Goal: Task Accomplishment & Management: Use online tool/utility

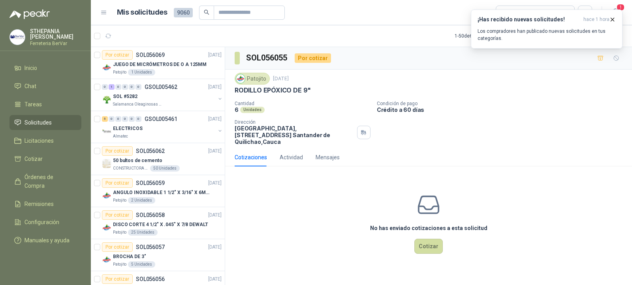
scroll to position [158, 0]
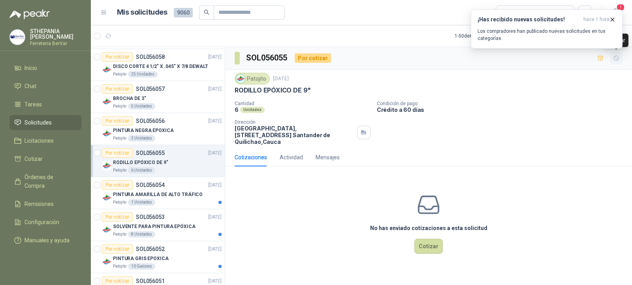
click at [612, 59] on button "button" at bounding box center [616, 58] width 13 height 13
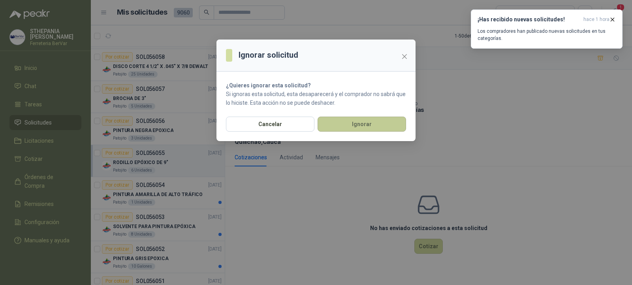
click at [360, 124] on button "Ignorar" at bounding box center [362, 124] width 89 height 15
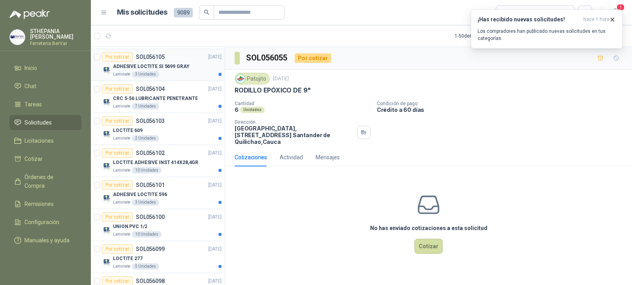
click at [187, 70] on div "ADHESIVE LOCTITE SI 5699 GRAY" at bounding box center [167, 66] width 109 height 9
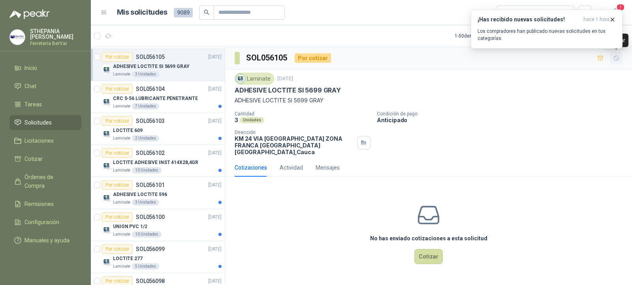
click at [616, 60] on icon "button" at bounding box center [616, 58] width 7 height 7
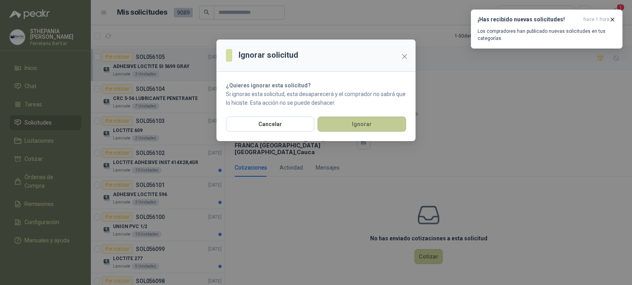
click at [386, 120] on button "Ignorar" at bounding box center [362, 124] width 89 height 15
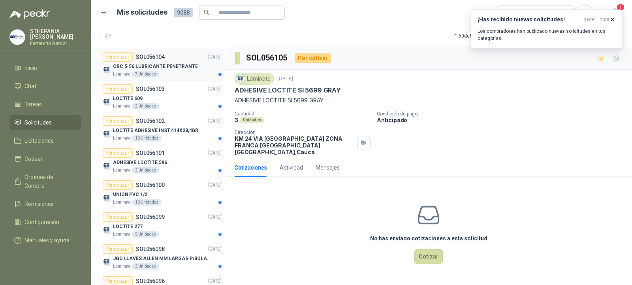
click at [193, 74] on div "Laminate 7 Unidades" at bounding box center [167, 74] width 109 height 6
click at [615, 20] on icon "button" at bounding box center [613, 19] width 7 height 7
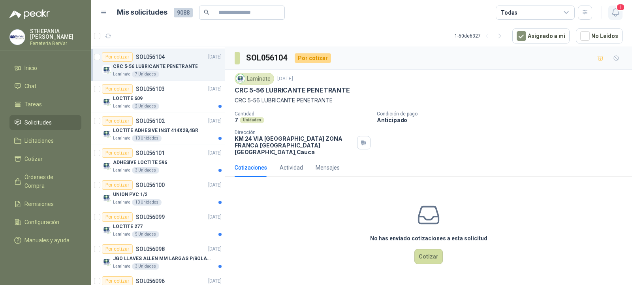
click at [619, 15] on icon "button" at bounding box center [616, 13] width 10 height 10
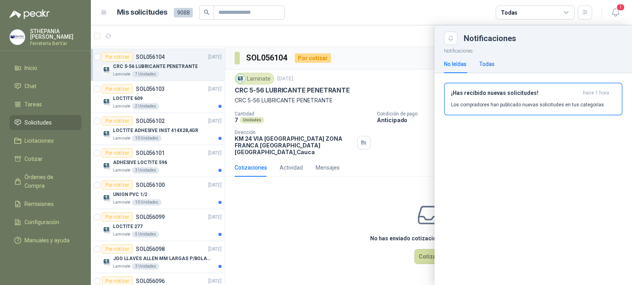
click at [493, 66] on div "Todas" at bounding box center [486, 64] width 15 height 9
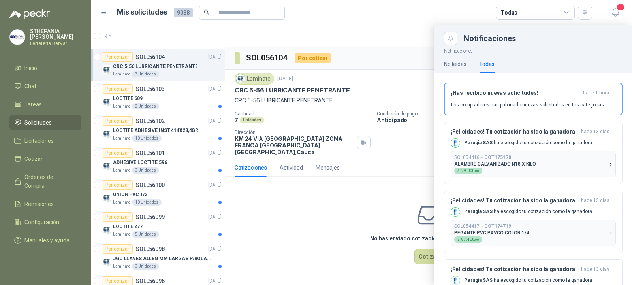
click at [418, 66] on div at bounding box center [362, 155] width 542 height 260
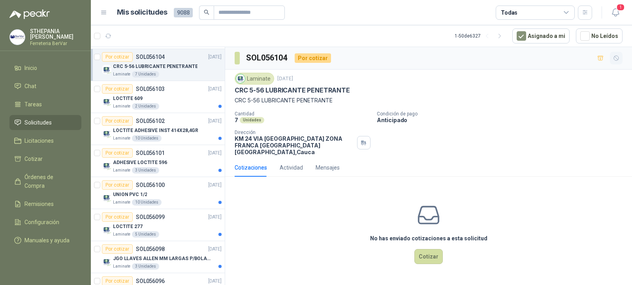
click at [620, 57] on button "button" at bounding box center [616, 58] width 13 height 13
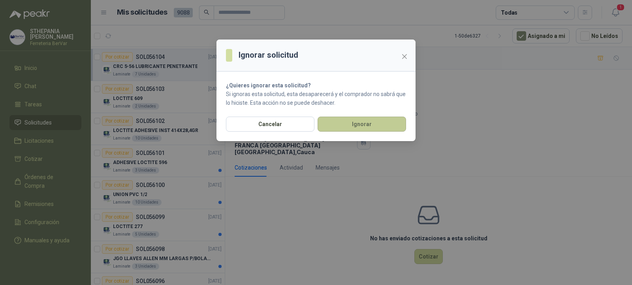
click at [364, 118] on button "Ignorar" at bounding box center [362, 124] width 89 height 15
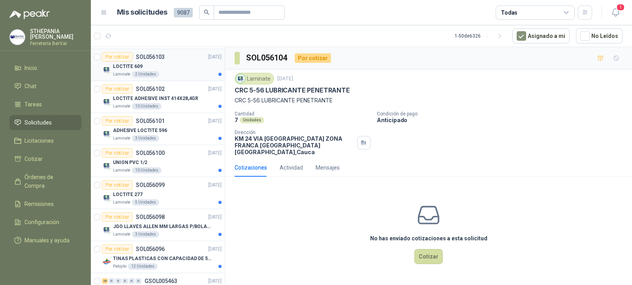
click at [203, 64] on div "LOCTITE 609" at bounding box center [167, 66] width 109 height 9
click at [620, 55] on icon "button" at bounding box center [616, 58] width 7 height 7
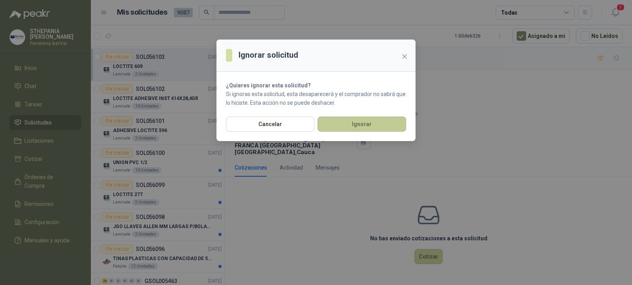
click at [365, 120] on button "Ignorar" at bounding box center [362, 124] width 89 height 15
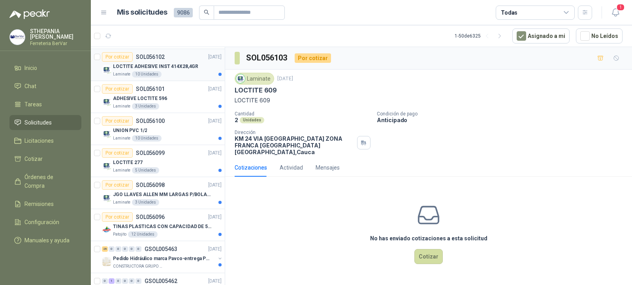
click at [205, 76] on div "Laminate 10 Unidades" at bounding box center [167, 74] width 109 height 6
click at [612, 59] on button "button" at bounding box center [616, 58] width 13 height 13
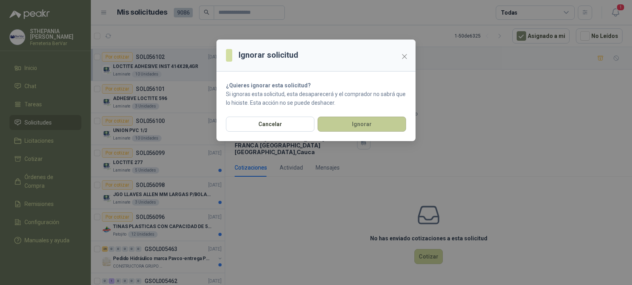
click at [375, 130] on button "Ignorar" at bounding box center [362, 124] width 89 height 15
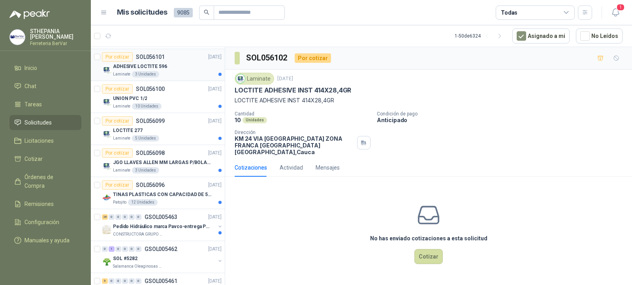
click at [202, 61] on div "Por cotizar SOL056101 [DATE]" at bounding box center [162, 56] width 120 height 9
click at [617, 59] on icon "button" at bounding box center [616, 58] width 7 height 7
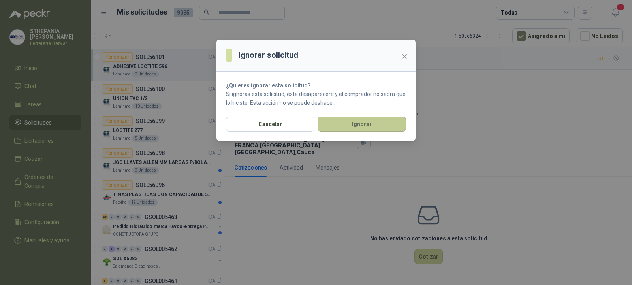
click at [371, 120] on button "Ignorar" at bounding box center [362, 124] width 89 height 15
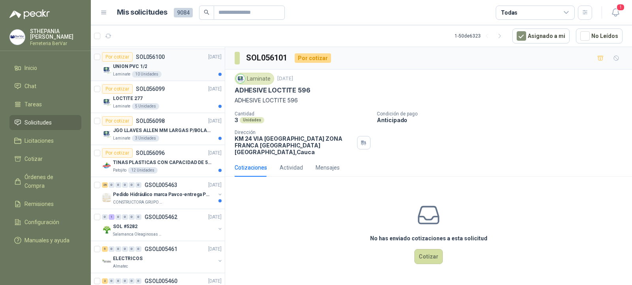
click at [210, 62] on div "UNION PVC 1/2" at bounding box center [167, 66] width 109 height 9
click at [621, 57] on button "button" at bounding box center [616, 58] width 13 height 13
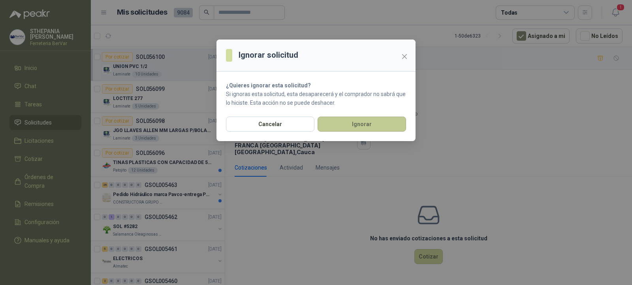
click at [355, 122] on button "Ignorar" at bounding box center [362, 124] width 89 height 15
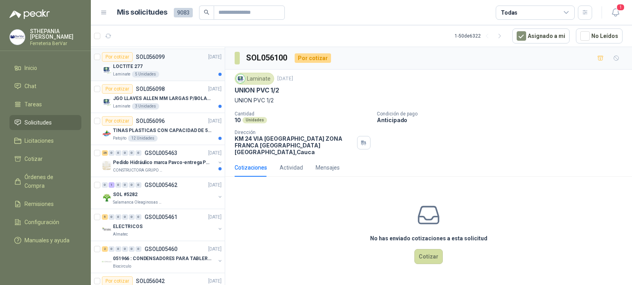
click at [206, 71] on div "LOCTITE 277" at bounding box center [167, 66] width 109 height 9
click at [617, 58] on icon "button" at bounding box center [616, 58] width 5 height 5
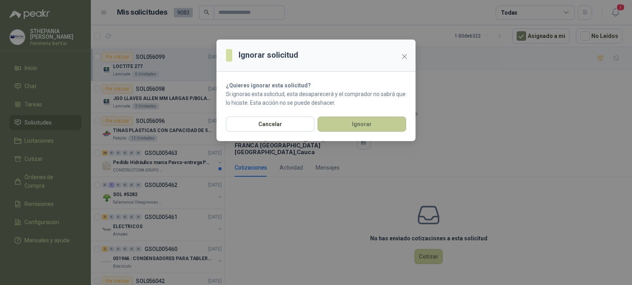
click at [355, 131] on button "Ignorar" at bounding box center [362, 124] width 89 height 15
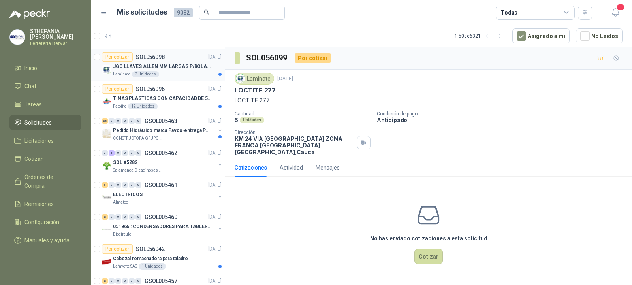
click at [197, 72] on div "Laminate 3 Unidades" at bounding box center [167, 74] width 109 height 6
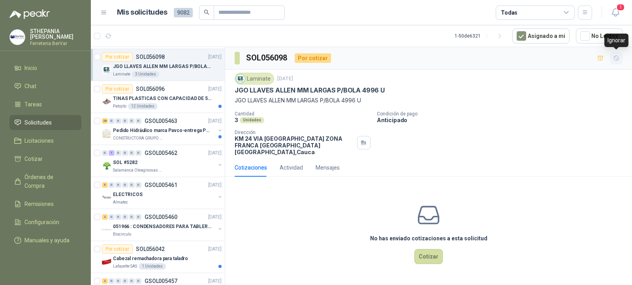
click at [617, 56] on icon "button" at bounding box center [616, 58] width 5 height 5
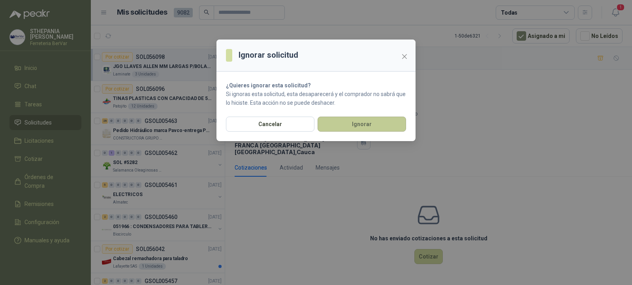
click at [398, 120] on button "Ignorar" at bounding box center [362, 124] width 89 height 15
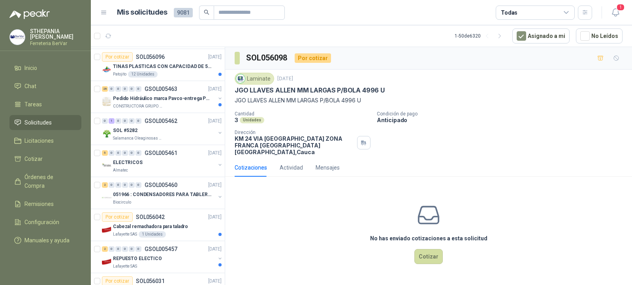
click at [194, 69] on p "TINAS PLASTICAS CON CAPACIDAD DE 50 KG" at bounding box center [162, 67] width 98 height 8
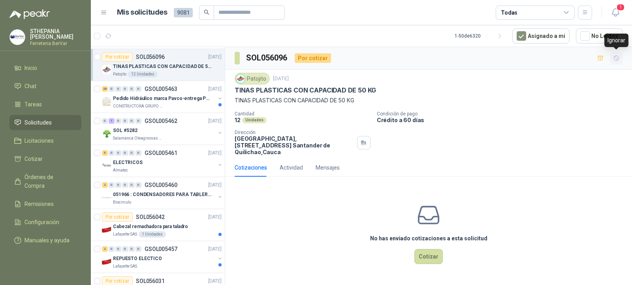
click at [617, 61] on icon "button" at bounding box center [616, 58] width 7 height 7
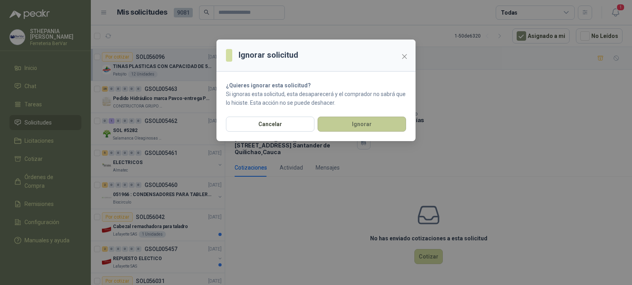
click at [383, 123] on button "Ignorar" at bounding box center [362, 124] width 89 height 15
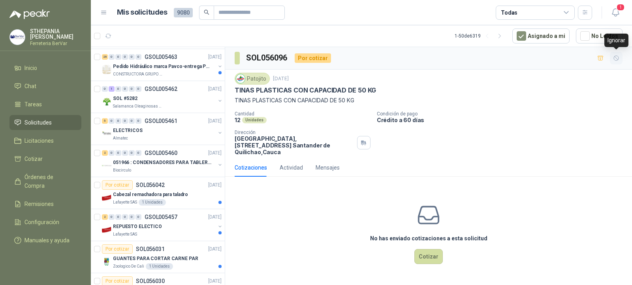
click at [617, 58] on icon "button" at bounding box center [616, 58] width 7 height 7
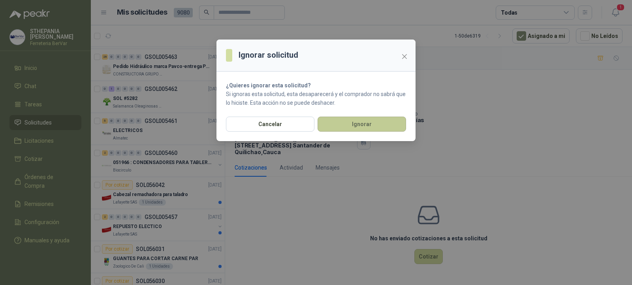
click at [387, 123] on button "Ignorar" at bounding box center [362, 124] width 89 height 15
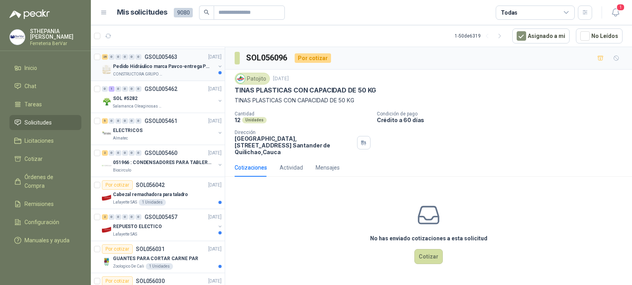
click at [203, 70] on p "Pedido Hidráulico marca Pavco-entrega Popayán" at bounding box center [162, 67] width 98 height 8
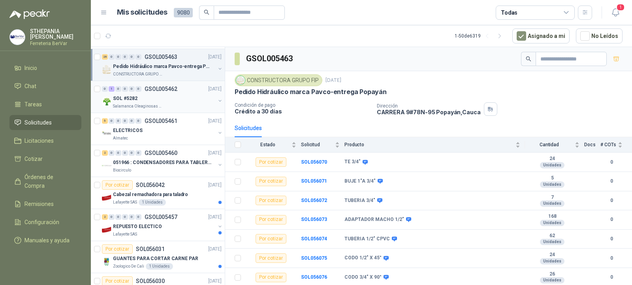
click at [180, 96] on div "SOL #5282" at bounding box center [164, 98] width 102 height 9
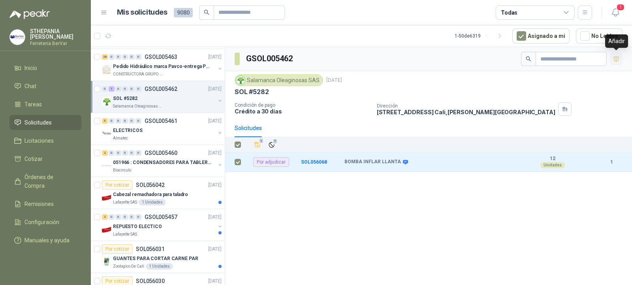
click at [615, 60] on icon "button" at bounding box center [617, 59] width 6 height 4
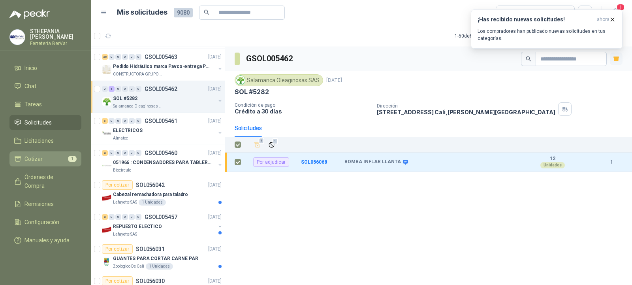
click at [49, 159] on li "Cotizar 1" at bounding box center [45, 159] width 62 height 9
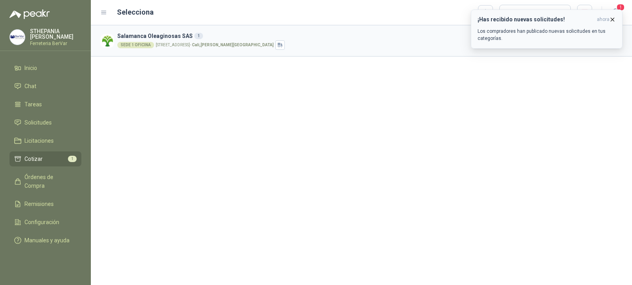
click at [614, 23] on button "¡Has recibido nuevas solicitudes! ahora Los compradores han publicado nuevas so…" at bounding box center [547, 28] width 152 height 39
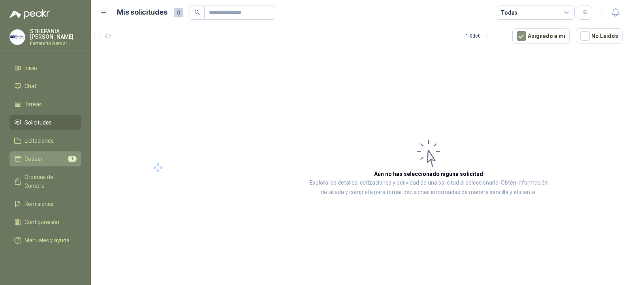
click at [59, 159] on li "Cotizar 1" at bounding box center [45, 159] width 62 height 9
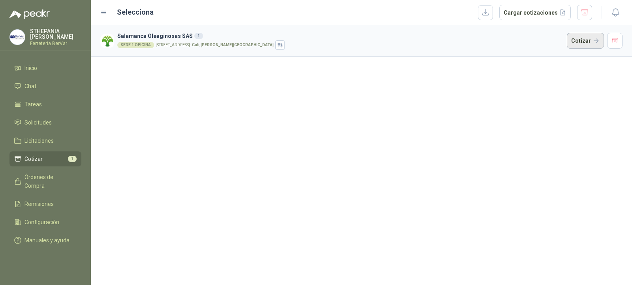
click at [578, 39] on button "Cotizar" at bounding box center [585, 41] width 37 height 16
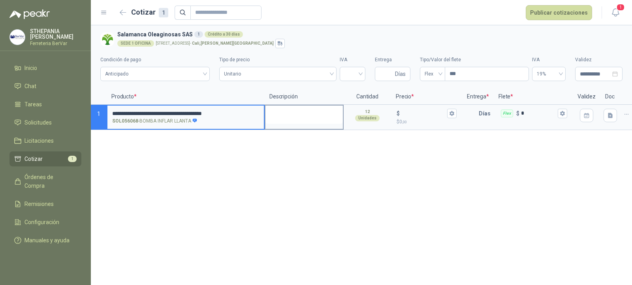
drag, startPoint x: 283, startPoint y: 117, endPoint x: 310, endPoint y: 113, distance: 27.2
click at [283, 117] on textarea at bounding box center [304, 115] width 77 height 18
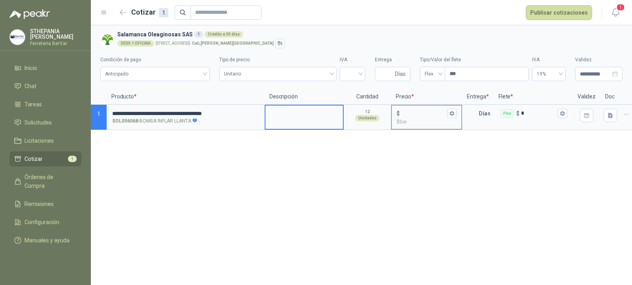
click at [402, 114] on input "$ $ 0 ,00" at bounding box center [424, 113] width 44 height 6
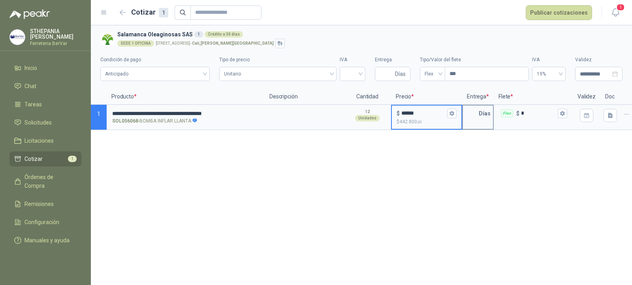
type input "******"
click at [466, 114] on input "text" at bounding box center [471, 114] width 16 height 16
type input "*"
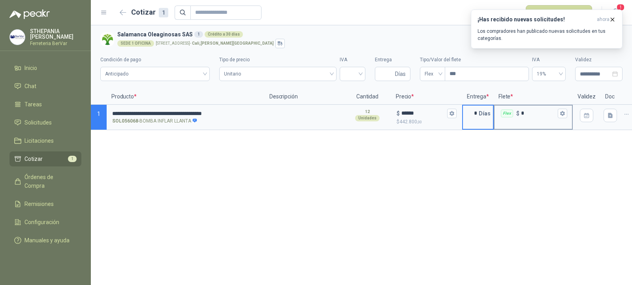
click at [526, 112] on input "*" at bounding box center [538, 113] width 35 height 6
type input "******"
click at [489, 178] on div "**********" at bounding box center [362, 155] width 542 height 260
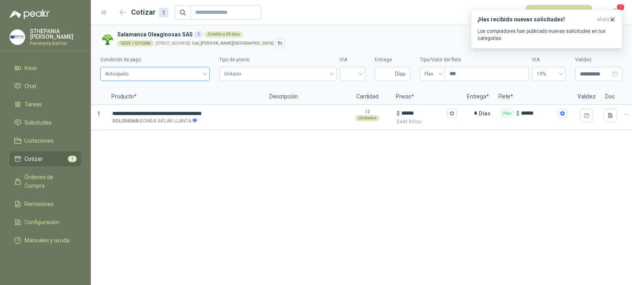
click at [206, 72] on div "Anticipado" at bounding box center [154, 74] width 109 height 14
click at [205, 72] on span "Anticipado" at bounding box center [155, 74] width 100 height 12
click at [264, 74] on span "Unitario" at bounding box center [278, 74] width 108 height 12
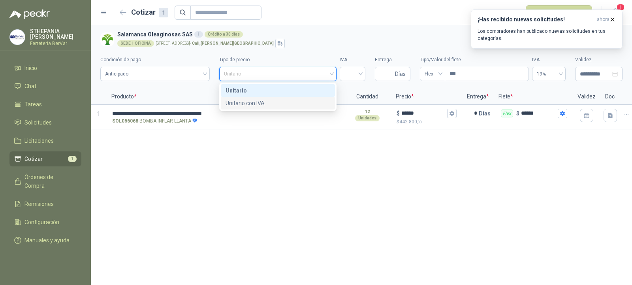
click at [260, 101] on div "Unitario con IVA" at bounding box center [278, 103] width 104 height 9
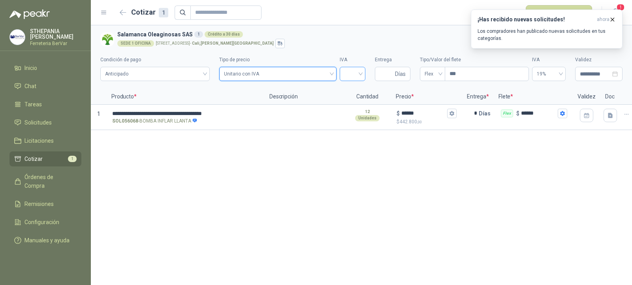
click at [347, 75] on input "search" at bounding box center [353, 73] width 16 height 12
click at [349, 87] on div "19%" at bounding box center [352, 90] width 13 height 9
click at [389, 74] on input "Entrega" at bounding box center [387, 73] width 14 height 13
type input "*"
click at [464, 72] on input "***" at bounding box center [486, 73] width 83 height 13
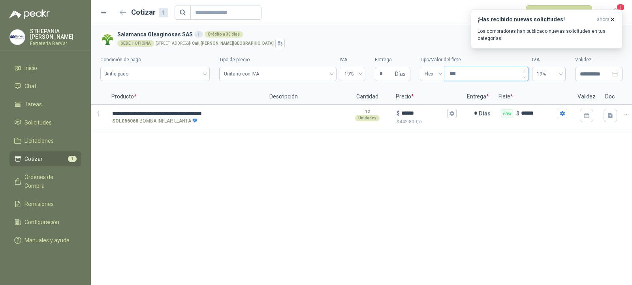
click at [464, 72] on input "***" at bounding box center [486, 73] width 83 height 13
type input "***"
type input "****"
type input "*******"
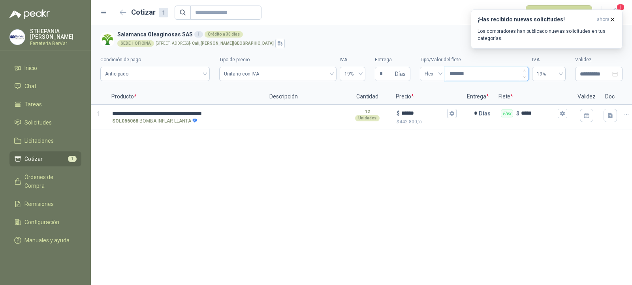
type input "********"
type input "*********"
type input "********"
click at [581, 174] on div "**********" at bounding box center [362, 155] width 542 height 260
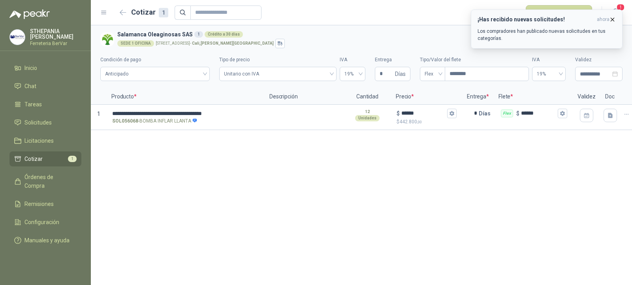
click at [615, 23] on div "¡Has recibido nuevas solicitudes! ahora Los compradores han publicado nuevas so…" at bounding box center [547, 29] width 138 height 26
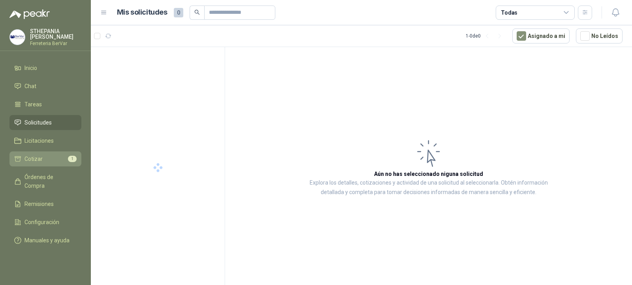
click at [48, 155] on li "Cotizar 1" at bounding box center [45, 159] width 62 height 9
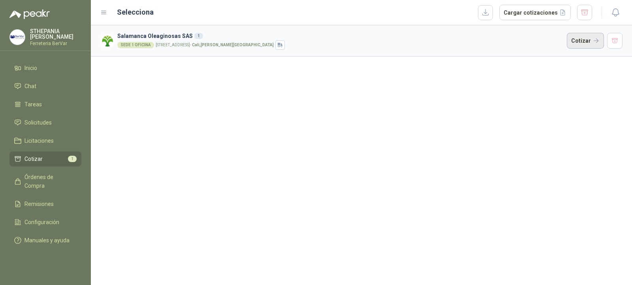
click at [596, 39] on button "Cotizar" at bounding box center [585, 41] width 37 height 16
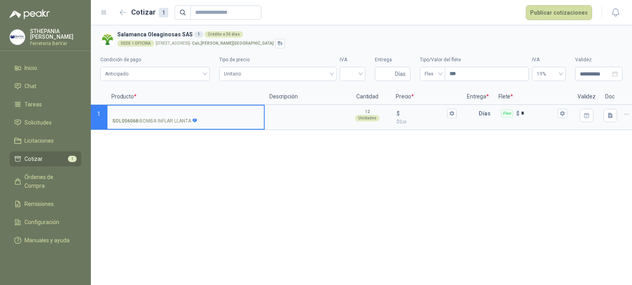
click at [215, 115] on input "SOL056068 - BOMBA INFLAR LLANTA" at bounding box center [185, 114] width 147 height 6
click at [428, 118] on p "$ 0 ,00" at bounding box center [427, 122] width 60 height 8
click at [428, 116] on input "$ $ 0 ,00" at bounding box center [424, 113] width 44 height 6
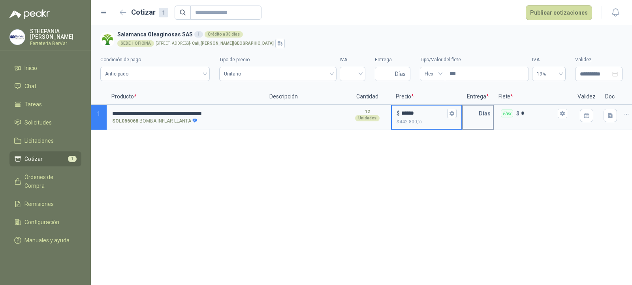
type input "******"
click at [488, 115] on p "Días" at bounding box center [486, 114] width 15 height 16
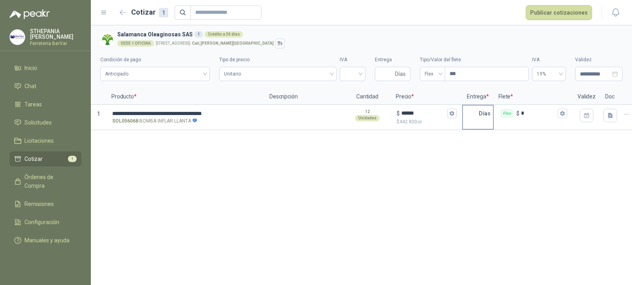
click at [476, 113] on input "text" at bounding box center [471, 114] width 16 height 16
type input "*"
click at [270, 74] on span "Unitario" at bounding box center [278, 74] width 108 height 12
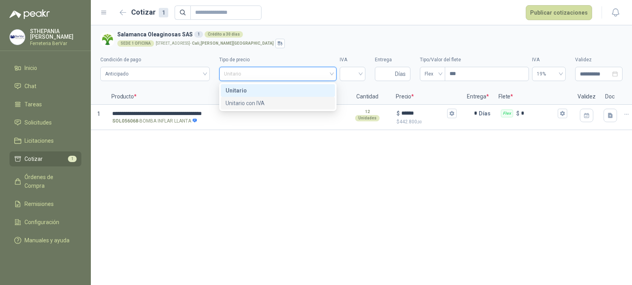
click at [262, 103] on div "Unitario con IVA" at bounding box center [278, 103] width 104 height 9
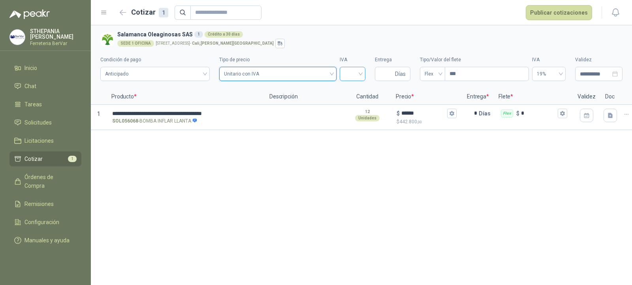
click at [364, 75] on div at bounding box center [353, 74] width 26 height 14
click at [362, 90] on div "19%" at bounding box center [353, 90] width 23 height 13
click at [389, 74] on input "Entrega" at bounding box center [387, 73] width 14 height 13
type input "*"
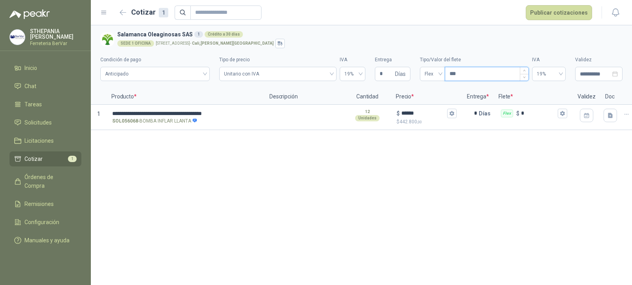
click at [455, 75] on input "***" at bounding box center [486, 73] width 83 height 13
type input "****"
type input "*****"
type input "*******"
type input "********"
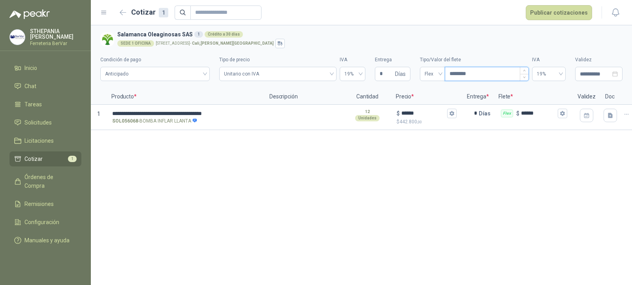
type input "********"
click at [532, 93] on p "Flete *" at bounding box center [533, 97] width 79 height 16
click at [561, 13] on button "Publicar cotizaciones" at bounding box center [559, 12] width 66 height 15
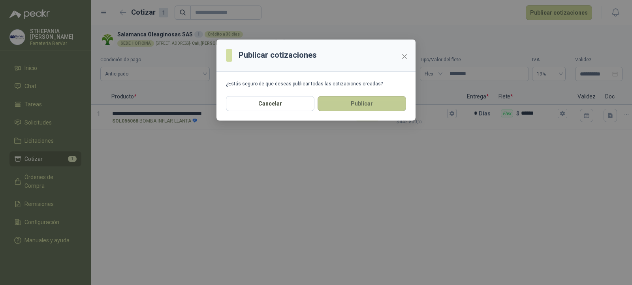
click at [379, 102] on button "Publicar" at bounding box center [362, 103] width 89 height 15
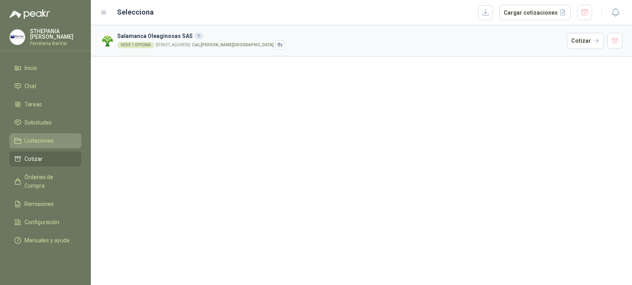
click at [47, 139] on span "Licitaciones" at bounding box center [39, 140] width 29 height 9
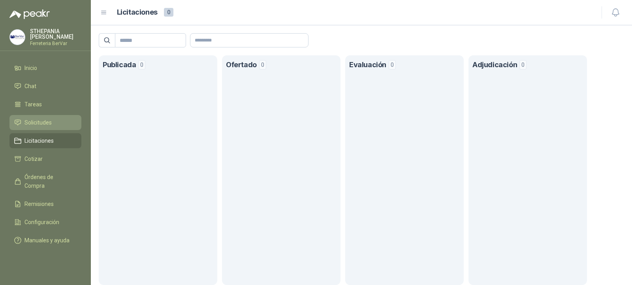
click at [52, 127] on link "Solicitudes" at bounding box center [45, 122] width 72 height 15
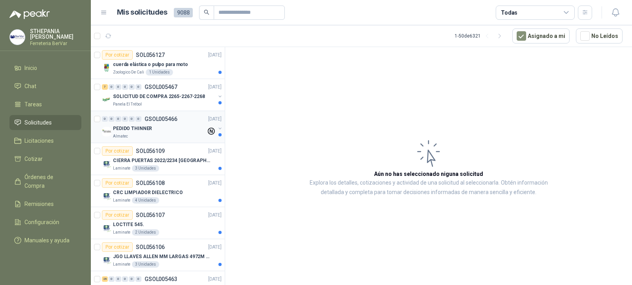
click at [157, 121] on p "GSOL005466" at bounding box center [161, 119] width 33 height 6
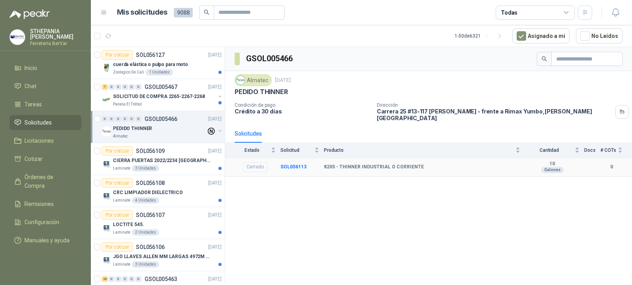
click at [256, 165] on div "Cerrado" at bounding box center [255, 166] width 25 height 9
click at [259, 162] on div "Cerrado" at bounding box center [255, 166] width 25 height 9
click at [632, 130] on div "Solicitudes" at bounding box center [428, 134] width 407 height 18
click at [155, 100] on div "SOLICITUD DE COMPRA 2265-2267-2268" at bounding box center [164, 96] width 102 height 9
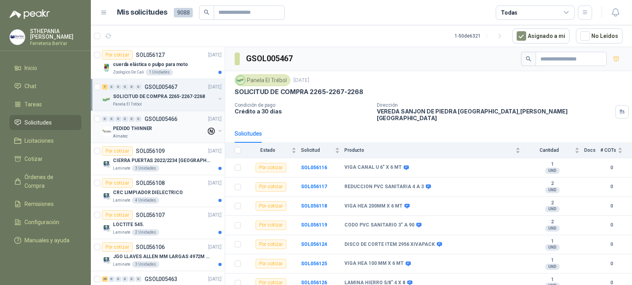
click at [142, 127] on p "PEDIDO THINNER" at bounding box center [132, 129] width 39 height 8
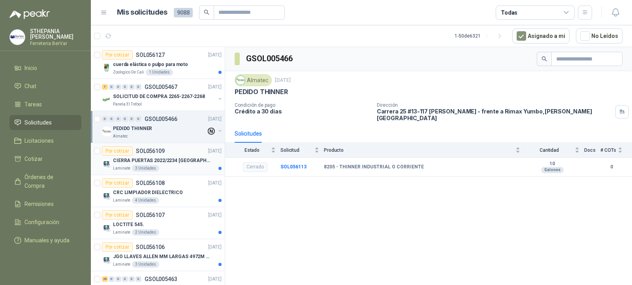
click at [172, 149] on div "Por cotizar SOL056109 [DATE]" at bounding box center [162, 150] width 120 height 9
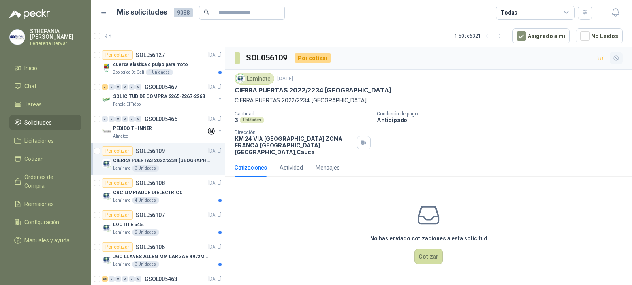
click at [621, 60] on button "button" at bounding box center [616, 58] width 13 height 13
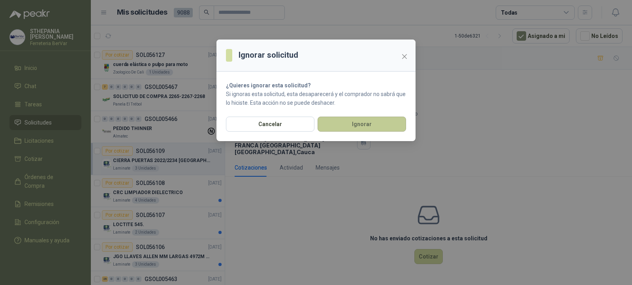
click at [378, 126] on button "Ignorar" at bounding box center [362, 124] width 89 height 15
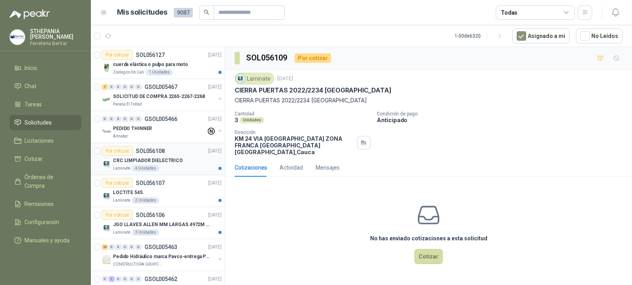
click at [199, 166] on div "Laminate 4 Unidades" at bounding box center [167, 168] width 109 height 6
click at [617, 57] on icon "button" at bounding box center [616, 58] width 7 height 7
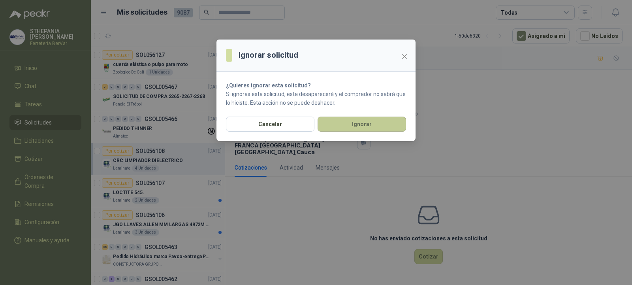
click at [386, 123] on button "Ignorar" at bounding box center [362, 124] width 89 height 15
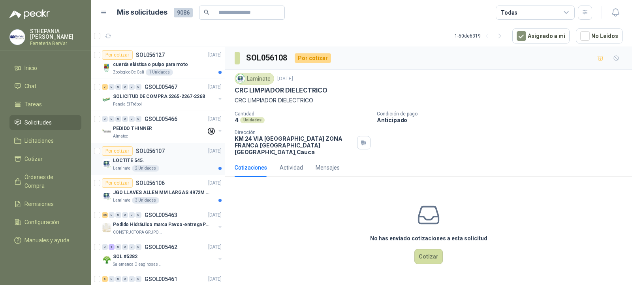
click at [194, 151] on div "Por cotizar SOL056107 [DATE]" at bounding box center [162, 150] width 120 height 9
click at [615, 62] on button "button" at bounding box center [616, 58] width 13 height 13
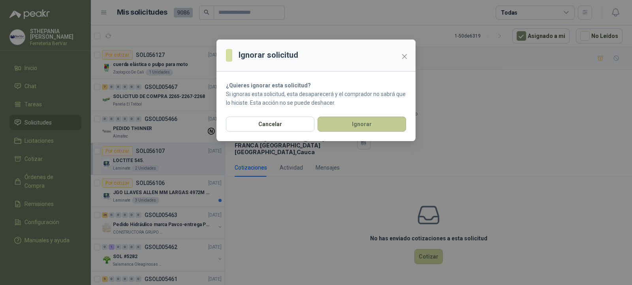
click at [392, 128] on button "Ignorar" at bounding box center [362, 124] width 89 height 15
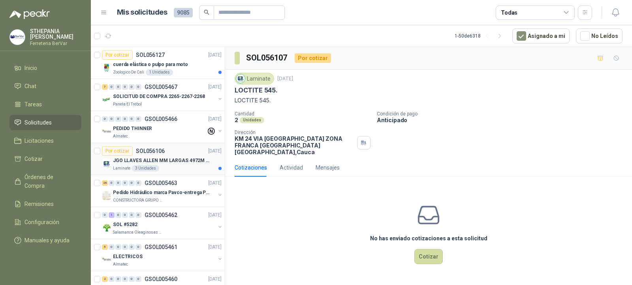
click at [210, 153] on p "[DATE]" at bounding box center [214, 151] width 13 height 8
click at [611, 62] on button "button" at bounding box center [616, 58] width 13 height 13
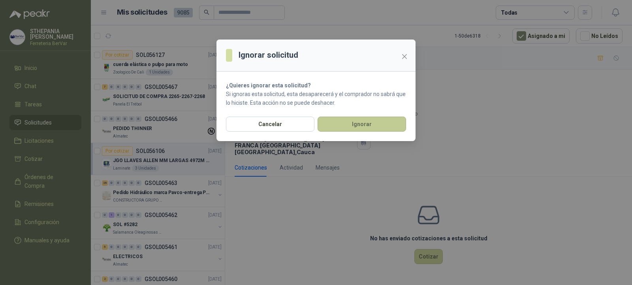
click at [378, 123] on button "Ignorar" at bounding box center [362, 124] width 89 height 15
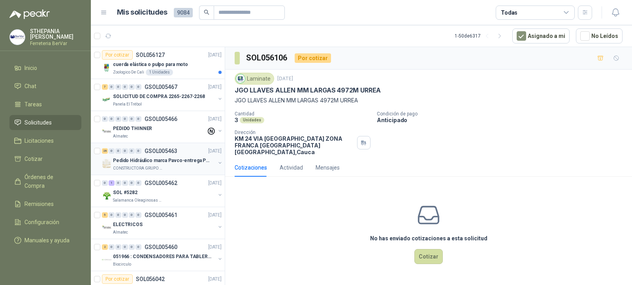
click at [190, 155] on div "26 0 0 0 0 0 GSOL005463 [DATE]" at bounding box center [162, 150] width 121 height 9
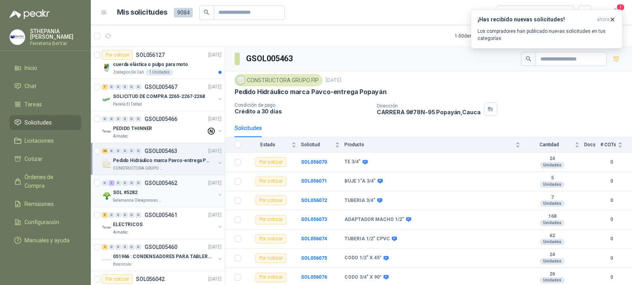
click at [179, 193] on div "SOL #5282" at bounding box center [164, 192] width 102 height 9
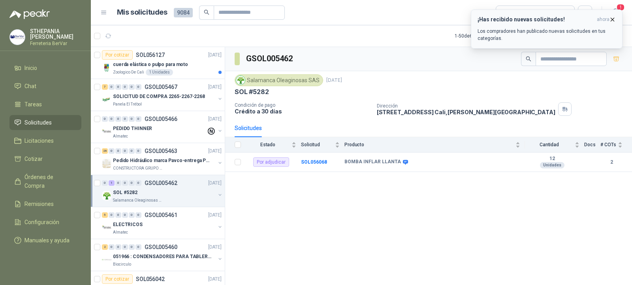
click at [611, 21] on icon "button" at bounding box center [613, 19] width 7 height 7
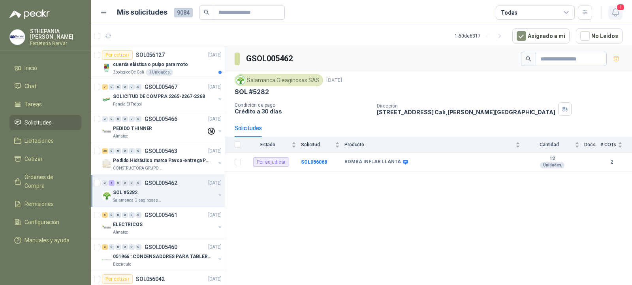
click at [617, 15] on icon "button" at bounding box center [615, 13] width 7 height 8
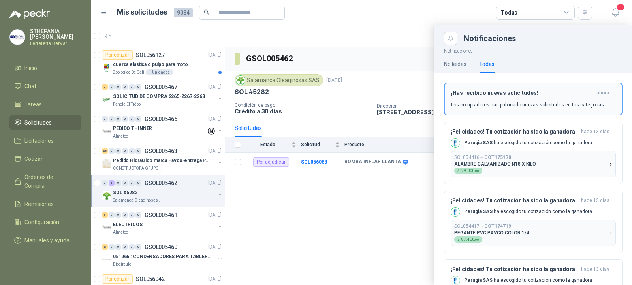
click at [604, 100] on div "¡Has recibido nuevas solicitudes! ahora Los compradores han publicado nuevas so…" at bounding box center [533, 99] width 164 height 19
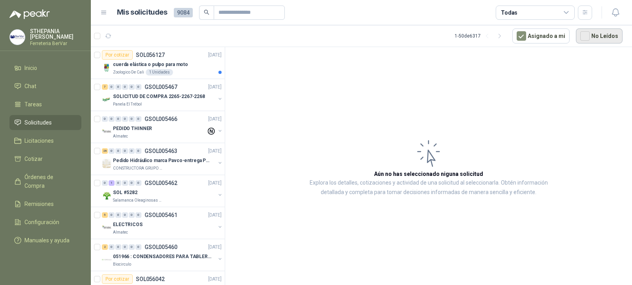
click at [578, 32] on button "No Leídos" at bounding box center [599, 35] width 47 height 15
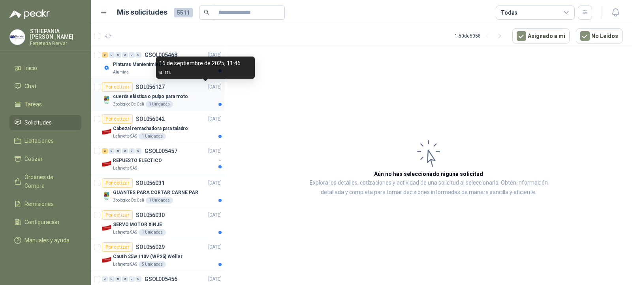
click at [202, 92] on div "cuerda elástica o pulpo para moto" at bounding box center [167, 96] width 109 height 9
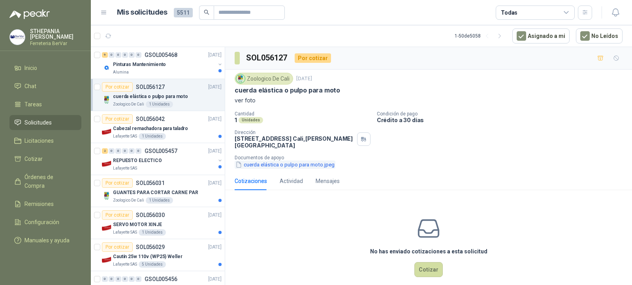
click at [294, 166] on button "cuerda elástica o pulpo para moto.jpeg" at bounding box center [285, 164] width 101 height 8
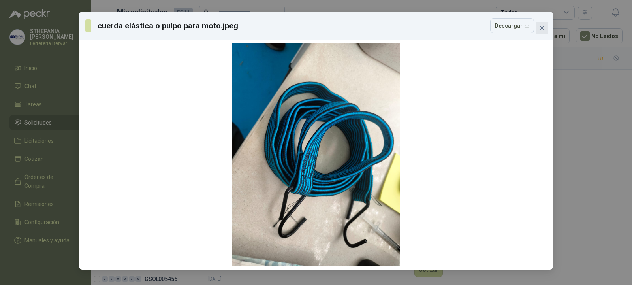
click at [544, 31] on icon "close" at bounding box center [542, 28] width 6 height 6
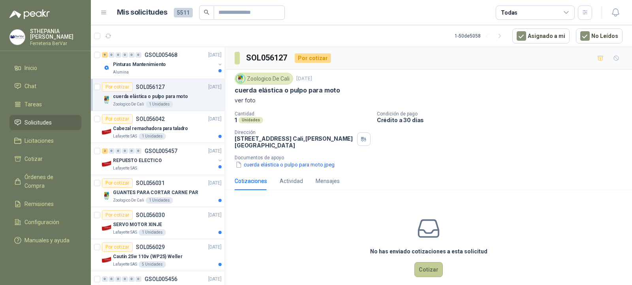
click at [420, 269] on button "Cotizar" at bounding box center [429, 269] width 28 height 15
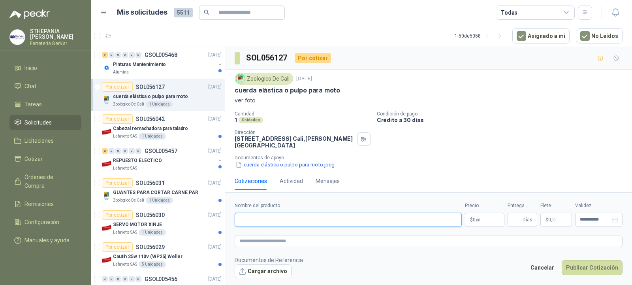
click at [294, 220] on input "Nombre del producto" at bounding box center [348, 220] width 227 height 14
paste input "**********"
type input "**********"
click at [479, 219] on body "[PERSON_NAME] Ferreteria BerVar Inicio Chat Tareas Solicitudes Licitaciones Cot…" at bounding box center [316, 142] width 632 height 285
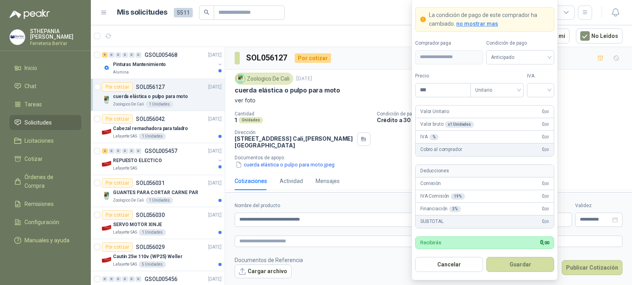
click at [380, 150] on div "Cantidad 1 Unidades Condición de pago Crédito a 30 días Dirección [STREET_ADDRE…" at bounding box center [429, 140] width 388 height 58
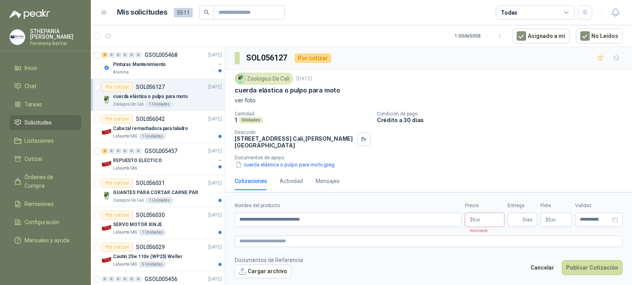
click at [481, 219] on body "[PERSON_NAME] Ferreteria BerVar Inicio Chat Tareas Solicitudes Licitaciones Cot…" at bounding box center [316, 142] width 632 height 285
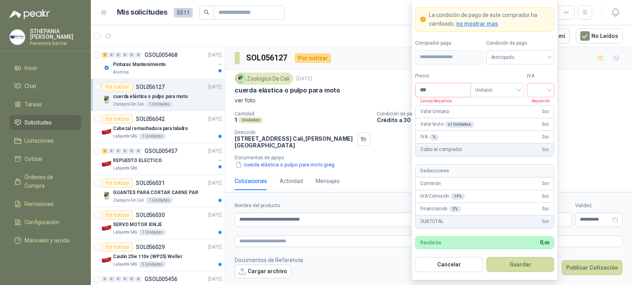
click at [462, 93] on input "***" at bounding box center [443, 89] width 55 height 13
type input "*******"
click at [487, 257] on button "Guardar" at bounding box center [521, 264] width 68 height 15
click at [479, 89] on span "Unitario" at bounding box center [498, 90] width 44 height 12
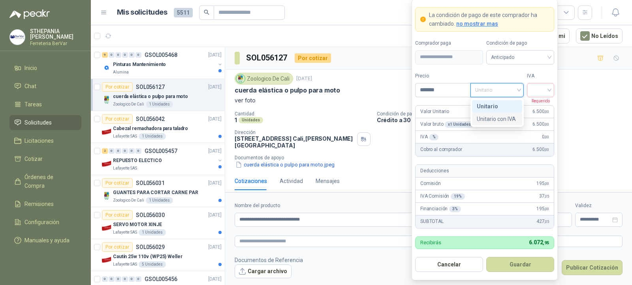
click at [486, 118] on div "Unitario con IVA" at bounding box center [497, 119] width 41 height 9
click at [544, 92] on input "search" at bounding box center [541, 89] width 18 height 12
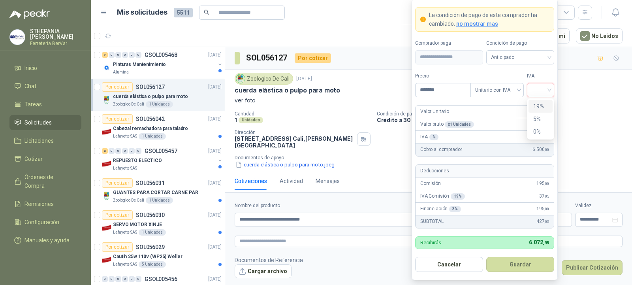
click at [541, 106] on div "19%" at bounding box center [541, 106] width 15 height 9
click at [534, 264] on button "Guardar" at bounding box center [521, 264] width 68 height 15
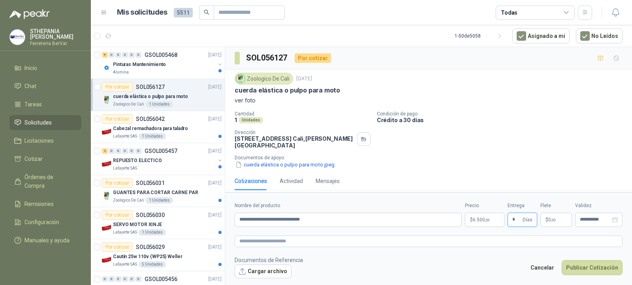
type input "*"
click at [547, 222] on span "$" at bounding box center [547, 219] width 3 height 5
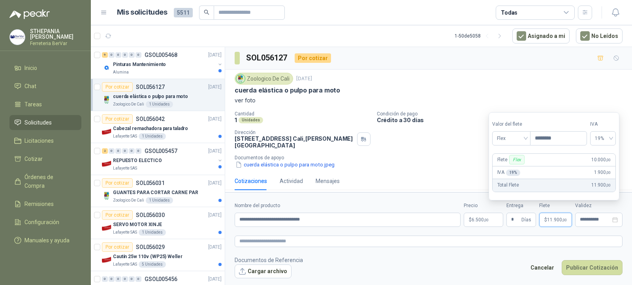
type input "********"
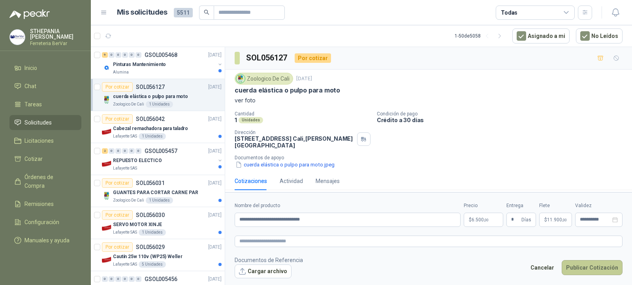
click at [601, 268] on button "Publicar Cotización" at bounding box center [592, 267] width 61 height 15
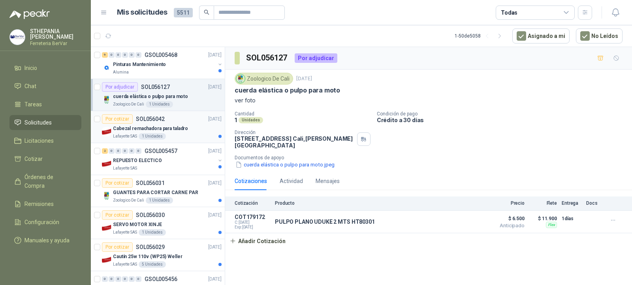
click at [195, 130] on div "Cabezal remachadora para taladro" at bounding box center [167, 128] width 109 height 9
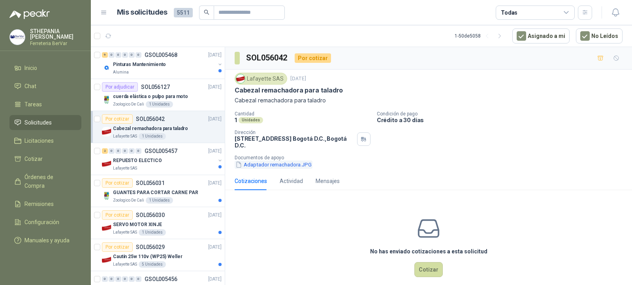
click at [263, 164] on button "Adaptador remachadora.JPG" at bounding box center [274, 164] width 78 height 8
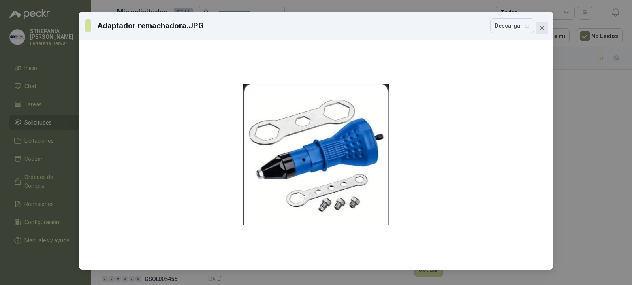
click at [540, 31] on button "Close" at bounding box center [542, 28] width 13 height 13
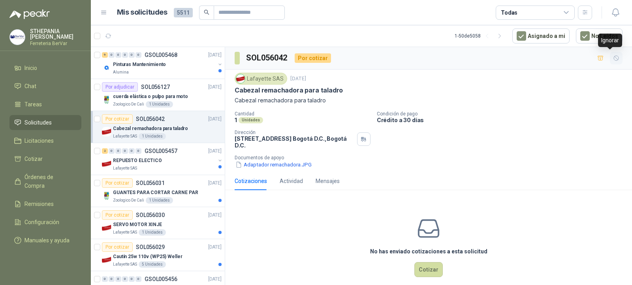
click at [613, 57] on icon "button" at bounding box center [616, 58] width 7 height 7
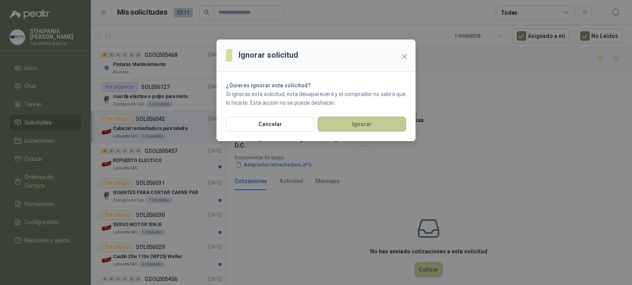
click at [376, 122] on button "Ignorar" at bounding box center [362, 124] width 89 height 15
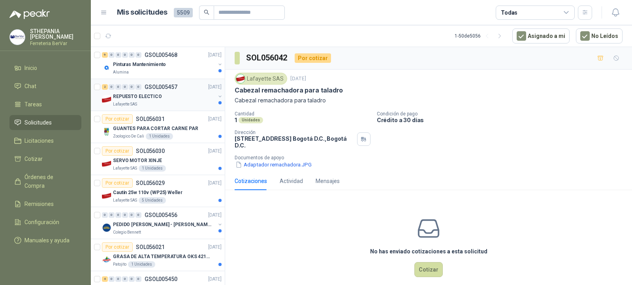
click at [185, 107] on div "Lafayette SAS" at bounding box center [164, 104] width 102 height 6
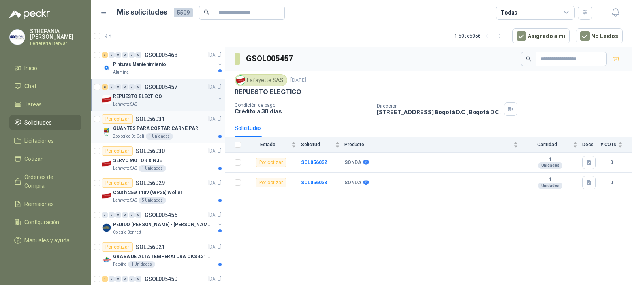
click at [174, 121] on div "Por cotizar SOL056031 [DATE]" at bounding box center [162, 118] width 120 height 9
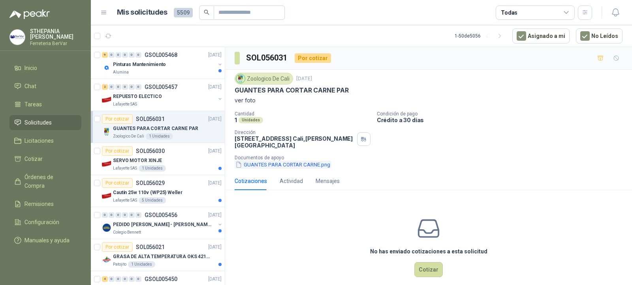
click at [270, 164] on button "GUANTES PARA CORTAR CARNE.png" at bounding box center [283, 164] width 96 height 8
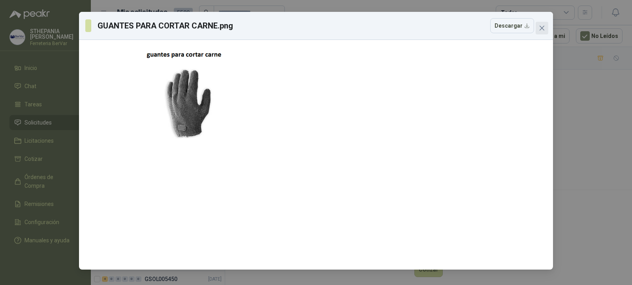
click at [546, 26] on span "Close" at bounding box center [542, 28] width 13 height 6
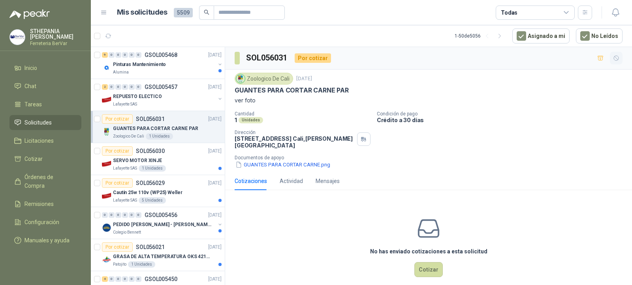
click at [613, 59] on icon "button" at bounding box center [616, 58] width 7 height 7
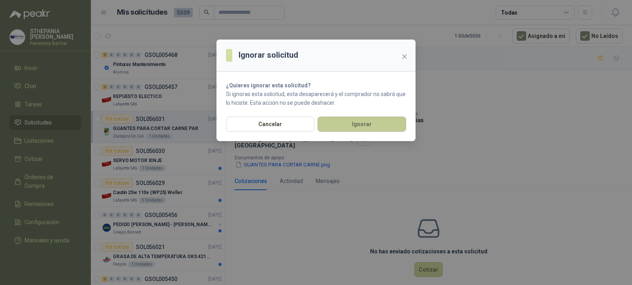
click at [399, 118] on button "Ignorar" at bounding box center [362, 124] width 89 height 15
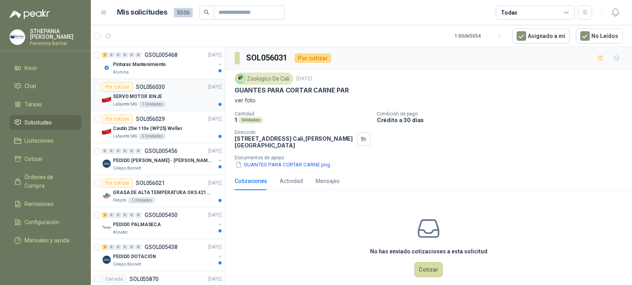
click at [181, 101] on div "SERVO MOTOR XINJE" at bounding box center [167, 96] width 109 height 9
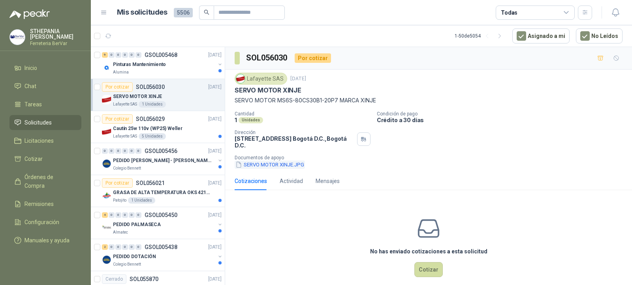
click at [303, 165] on button "SERVO MOTOR XINJE.JPG" at bounding box center [270, 164] width 70 height 8
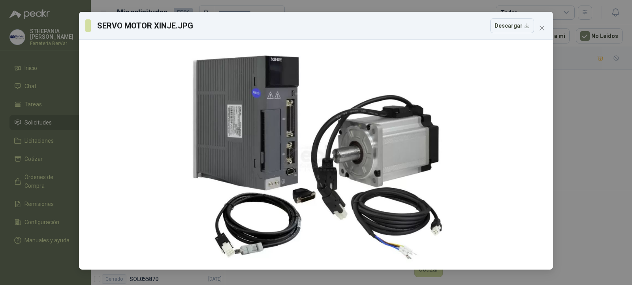
drag, startPoint x: 540, startPoint y: 27, endPoint x: 560, endPoint y: 36, distance: 22.0
click at [540, 27] on icon "close" at bounding box center [542, 28] width 6 height 6
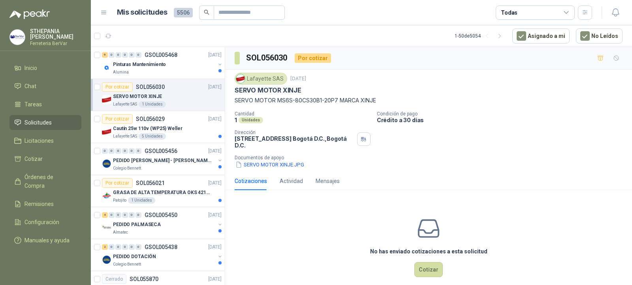
click at [613, 60] on icon "button" at bounding box center [616, 58] width 7 height 7
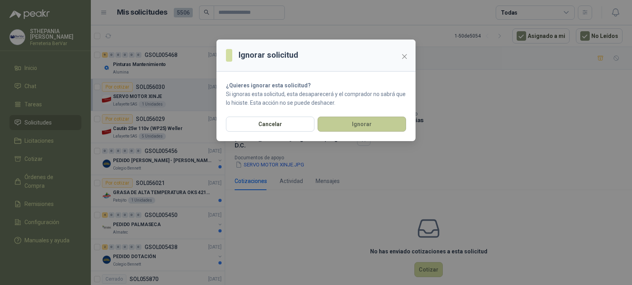
click at [329, 126] on button "Ignorar" at bounding box center [362, 124] width 89 height 15
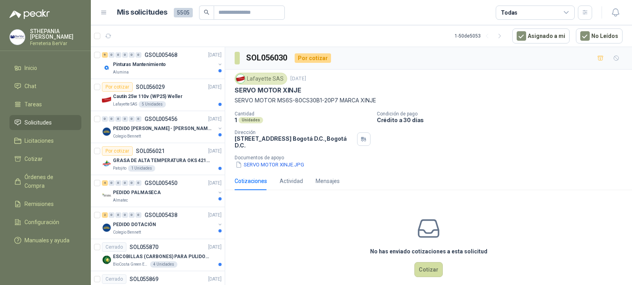
click at [189, 66] on div "Pinturas Mantenimiento" at bounding box center [164, 64] width 102 height 9
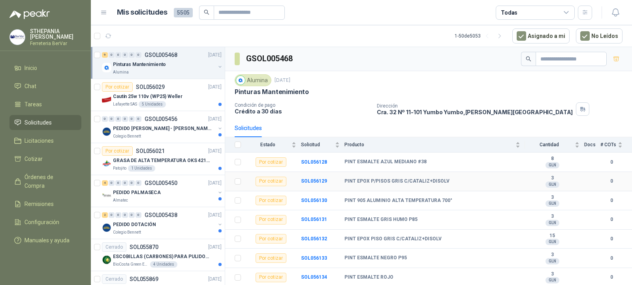
scroll to position [38, 0]
